Goal: Task Accomplishment & Management: Manage account settings

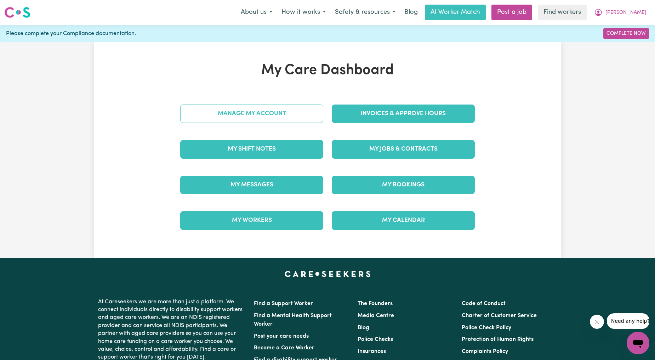
click at [300, 115] on link "Manage My Account" at bounding box center [251, 113] width 143 height 18
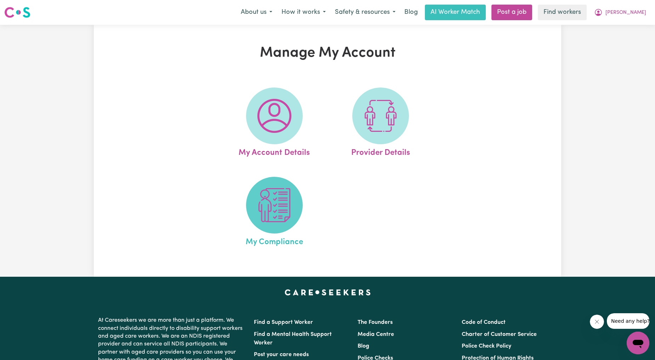
click at [272, 213] on img at bounding box center [274, 205] width 34 height 34
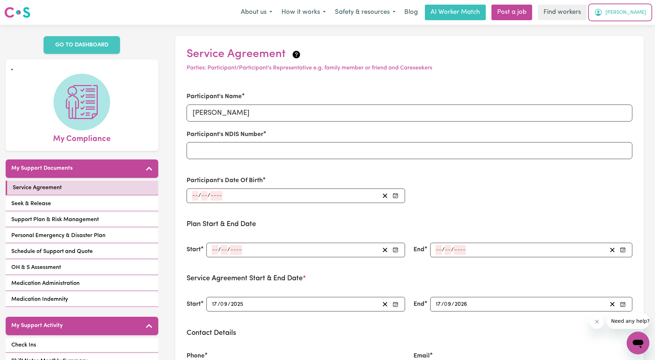
click at [634, 11] on span "[PERSON_NAME]" at bounding box center [625, 13] width 41 height 8
click at [616, 27] on link "My Dashboard" at bounding box center [622, 27] width 56 height 13
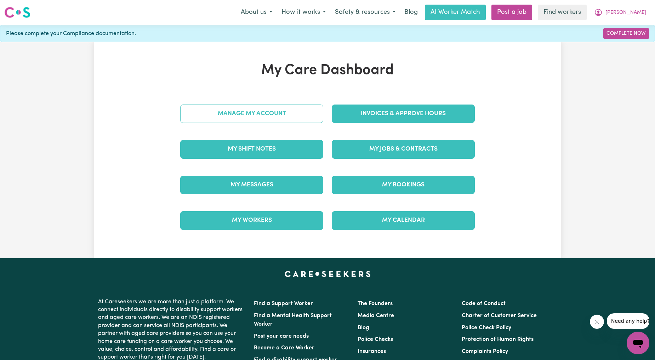
click at [222, 115] on link "Manage My Account" at bounding box center [251, 113] width 143 height 18
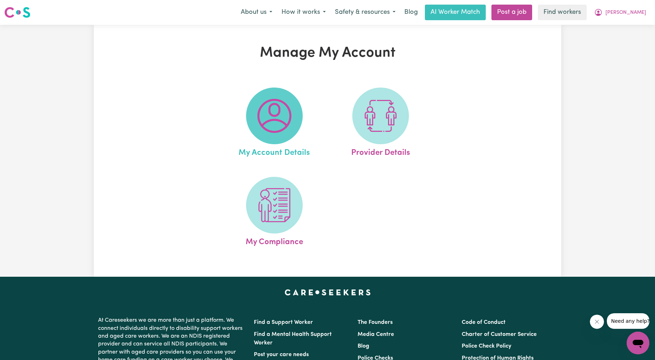
click at [259, 135] on span at bounding box center [274, 115] width 57 height 57
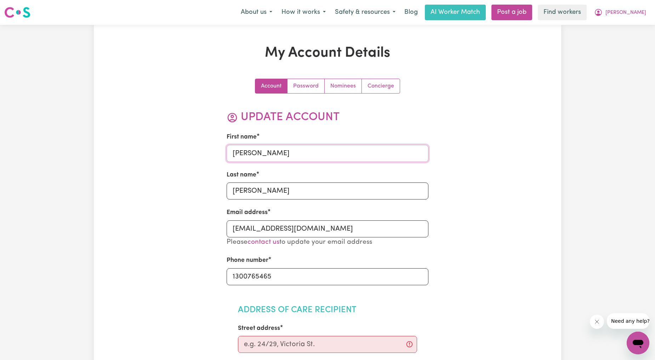
click at [282, 155] on input "[PERSON_NAME]" at bounding box center [328, 153] width 202 height 17
type input "[PERSON_NAME]."
click at [288, 184] on input "[PERSON_NAME]" at bounding box center [328, 190] width 202 height 17
click at [278, 154] on input "[PERSON_NAME]." at bounding box center [328, 153] width 202 height 17
click at [281, 188] on input "[PERSON_NAME]" at bounding box center [328, 190] width 202 height 17
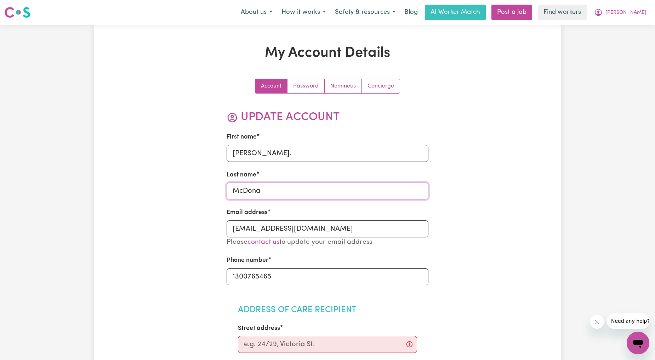
type input "McDona"
click at [280, 153] on input "[PERSON_NAME]." at bounding box center [328, 153] width 202 height 17
type input "[PERSON_NAME]"
click at [282, 186] on input "McDona" at bounding box center [328, 190] width 202 height 17
type input "[PERSON_NAME]"
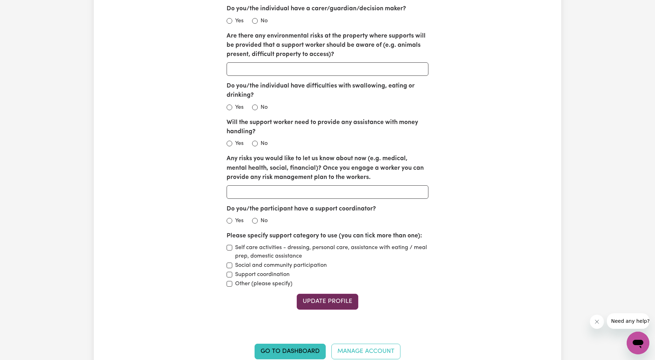
click at [321, 298] on button "Update Profile" at bounding box center [328, 301] width 62 height 16
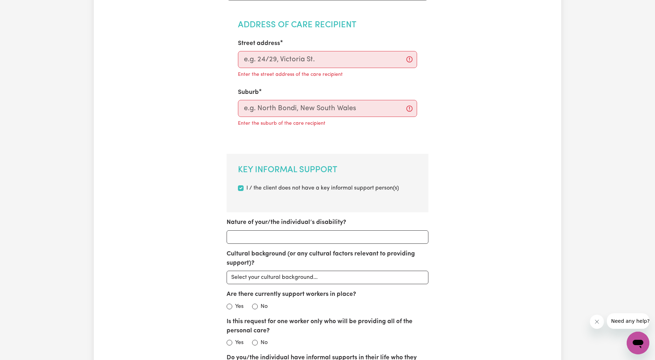
scroll to position [153, 0]
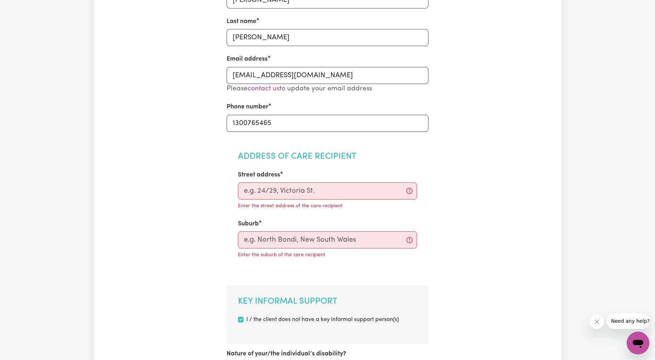
click at [290, 230] on div "Suburb Enter the suburb of the care recipient" at bounding box center [327, 239] width 179 height 40
click at [291, 247] on input "text" at bounding box center [327, 239] width 179 height 17
type input "maroubra"
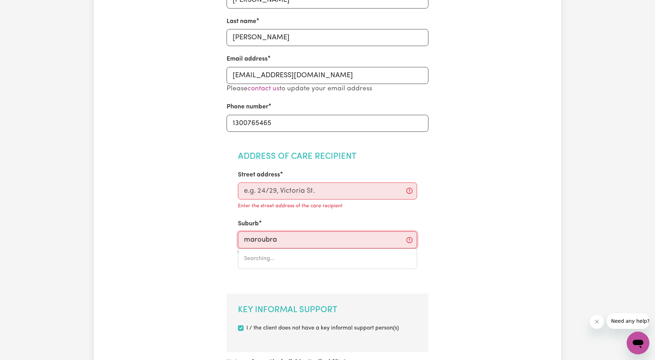
type input "maroubra, [GEOGRAPHIC_DATA], 2035"
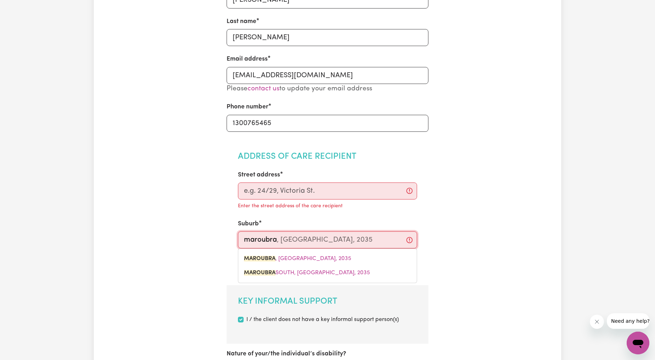
drag, startPoint x: 291, startPoint y: 260, endPoint x: 293, endPoint y: 227, distance: 33.4
click at [291, 260] on span "MAROUBRA , [GEOGRAPHIC_DATA], 2035" at bounding box center [297, 259] width 107 height 6
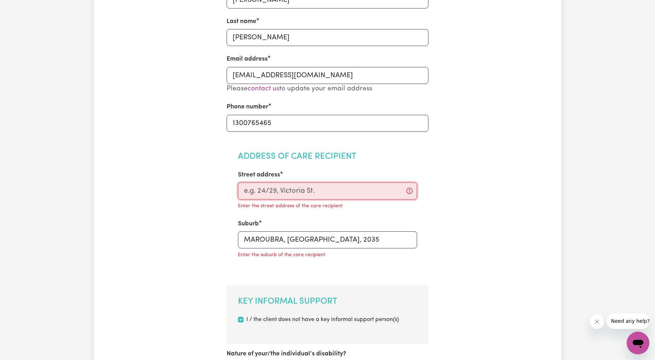
click at [303, 187] on input "Street address" at bounding box center [327, 190] width 179 height 17
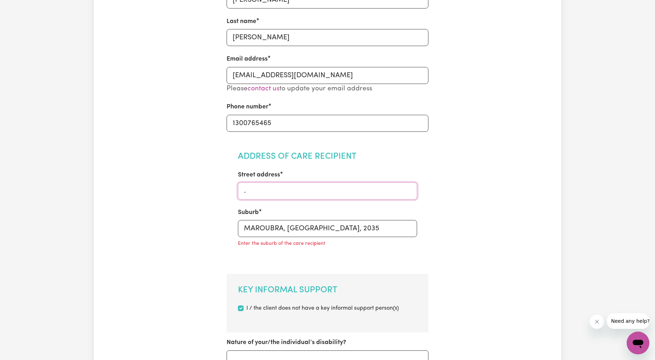
type input "."
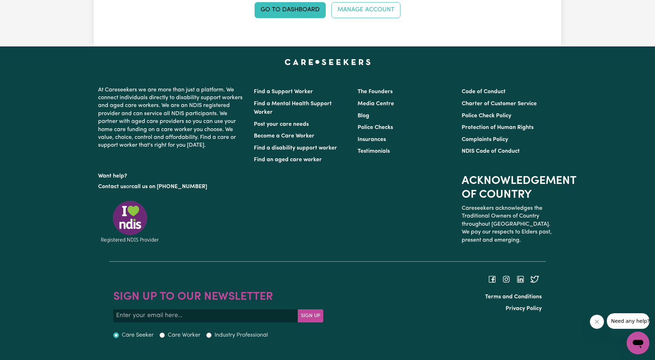
scroll to position [917, 0]
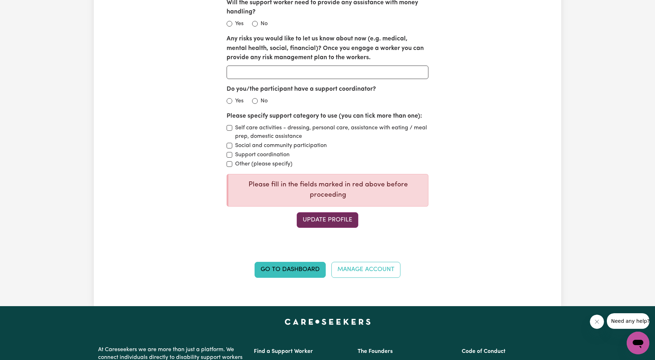
click at [328, 215] on button "Update Profile" at bounding box center [328, 220] width 62 height 16
click at [334, 218] on button "Update Profile" at bounding box center [328, 220] width 62 height 16
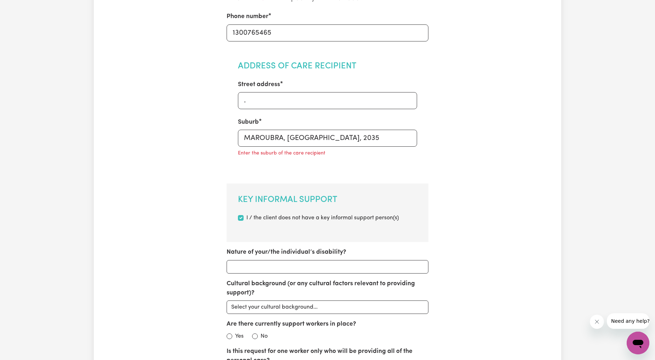
scroll to position [262, 0]
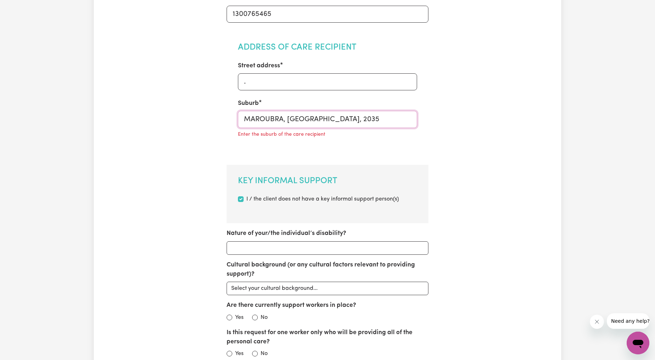
type input "MAROUBRA, [GEOGRAPHIC_DATA], 2035"
click at [328, 125] on input "MAROUBRA, [GEOGRAPHIC_DATA], 2035" at bounding box center [327, 119] width 179 height 17
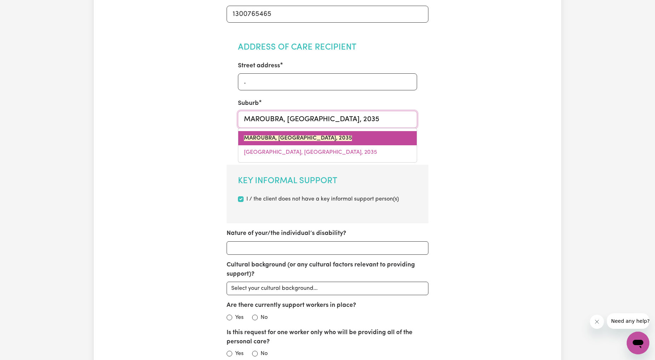
click at [302, 138] on mark "MAROUBRA, [GEOGRAPHIC_DATA], 2035" at bounding box center [298, 138] width 108 height 6
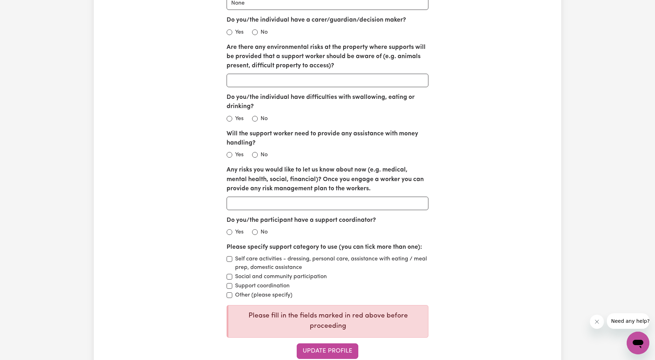
scroll to position [1049, 0]
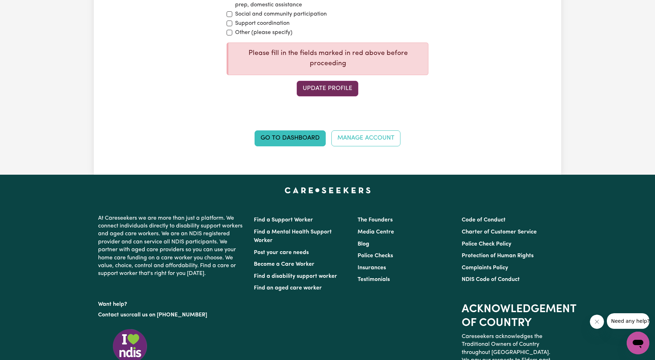
click at [329, 89] on button "Update Profile" at bounding box center [328, 89] width 62 height 16
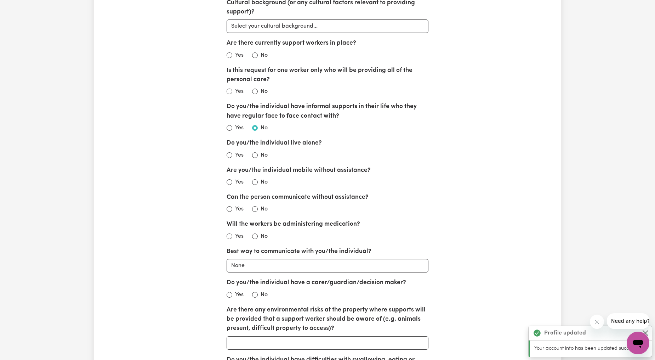
scroll to position [0, 0]
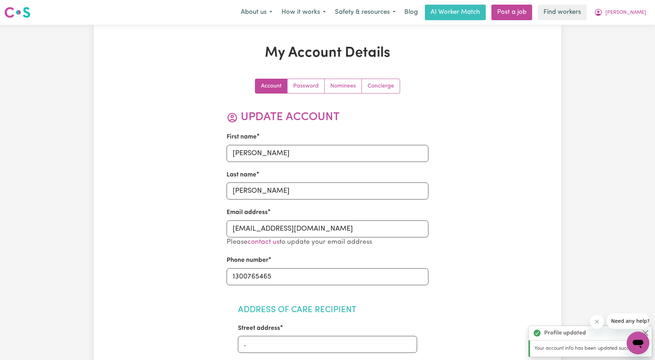
click at [625, 9] on span "[PERSON_NAME]" at bounding box center [625, 13] width 41 height 8
click at [623, 38] on link "Logout" at bounding box center [622, 40] width 56 height 13
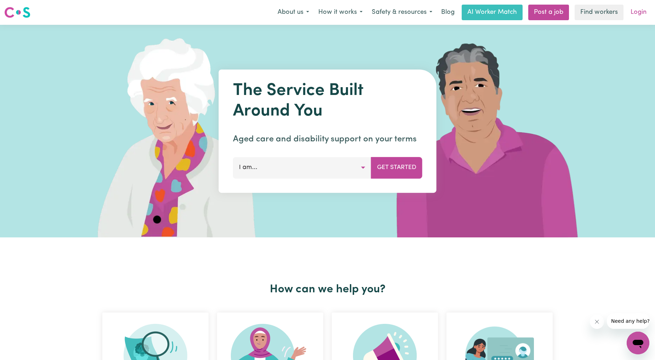
click at [639, 12] on link "Login" at bounding box center [638, 13] width 24 height 16
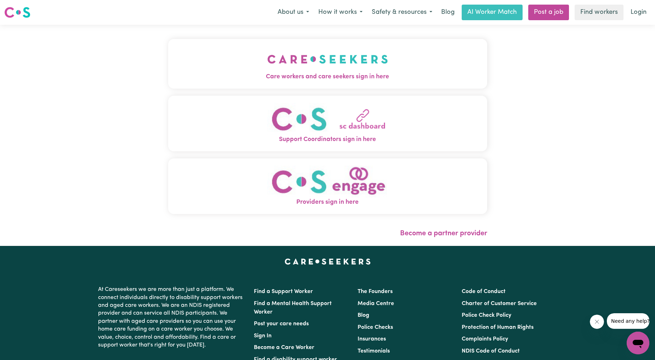
click at [287, 67] on img "Care workers and care seekers sign in here" at bounding box center [327, 59] width 121 height 26
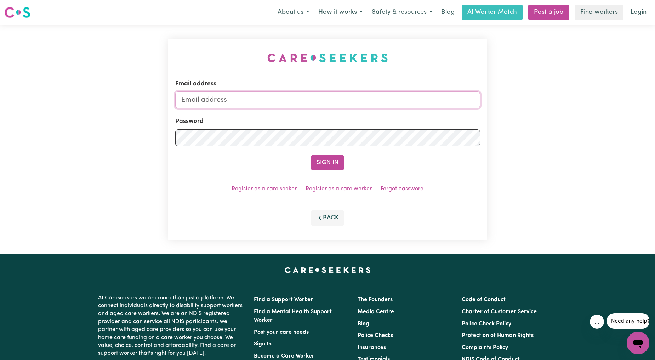
click at [316, 95] on input "Email address" at bounding box center [327, 99] width 305 height 17
drag, startPoint x: 216, startPoint y: 98, endPoint x: 399, endPoint y: 101, distance: 182.7
click at [398, 101] on input "[EMAIL_ADDRESS][PERSON_NAME][DOMAIN_NAME]" at bounding box center [327, 99] width 305 height 17
type input "[EMAIL_ADDRESS][DOMAIN_NAME]"
click at [333, 154] on form "Email address [EMAIL_ADDRESS][DOMAIN_NAME] Password Sign In" at bounding box center [327, 124] width 305 height 91
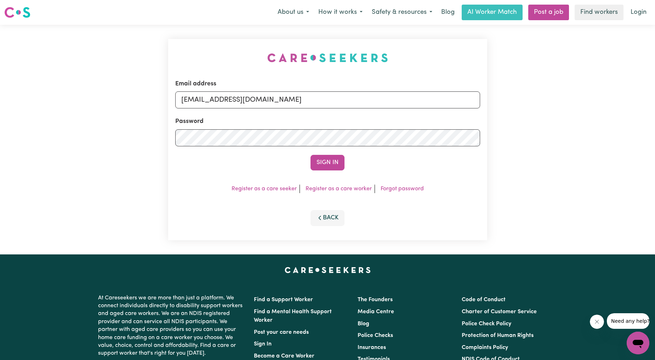
click at [327, 154] on form "Email address [EMAIL_ADDRESS][DOMAIN_NAME] Password Sign In" at bounding box center [327, 124] width 305 height 91
click at [320, 161] on button "Sign In" at bounding box center [327, 163] width 34 height 16
